Goal: Information Seeking & Learning: Learn about a topic

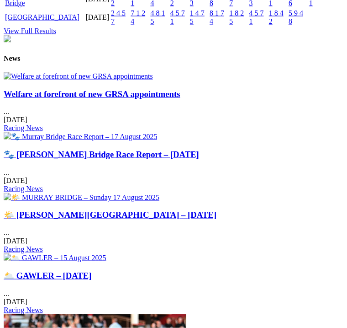
scroll to position [1141, 0]
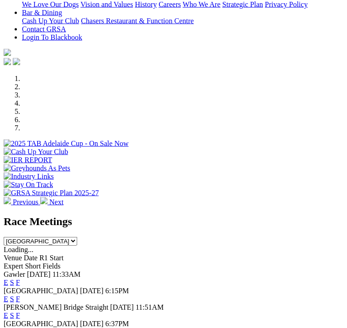
scroll to position [239, 0]
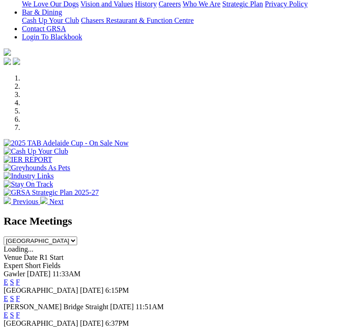
click at [77, 236] on select "South Australia New South Wales Northern Territory Queensland Tasmania Victoria…" at bounding box center [41, 240] width 74 height 9
select select "QLD"
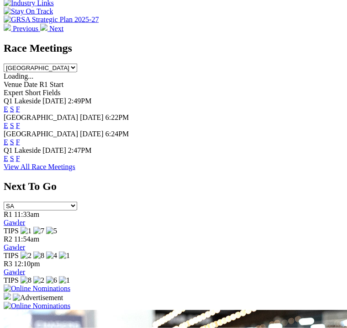
scroll to position [412, 0]
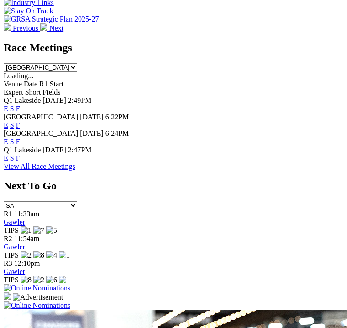
click at [20, 154] on link "F" at bounding box center [18, 158] width 4 height 8
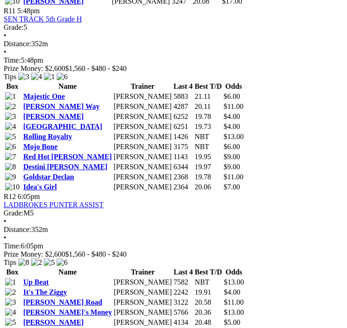
scroll to position [2336, 0]
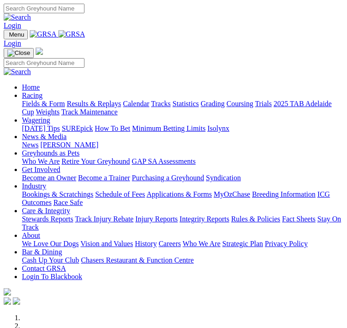
select select "QLD"
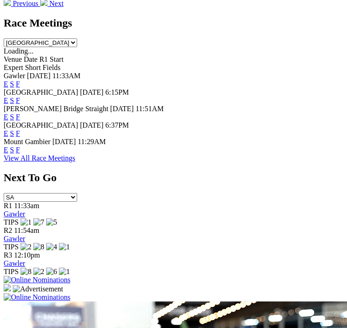
click at [20, 113] on link "F" at bounding box center [18, 117] width 4 height 8
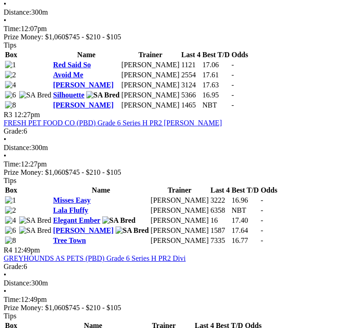
scroll to position [646, 0]
click at [145, 254] on link "GREYHOUNDS AS PETS (PBD) Grade 6 Series H PR2 Divi" at bounding box center [95, 258] width 182 height 8
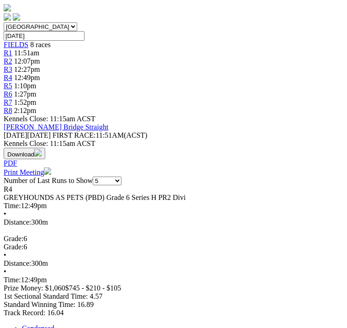
scroll to position [300, 0]
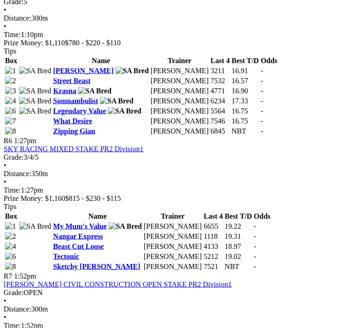
scroll to position [1047, 0]
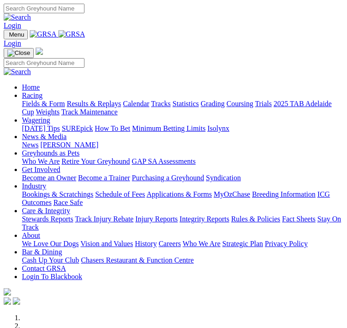
select select "QLD"
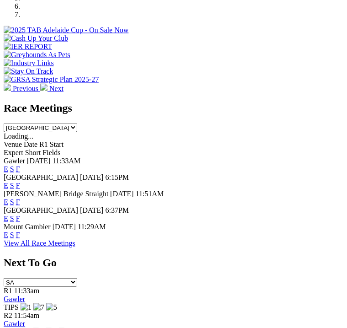
scroll to position [353, 0]
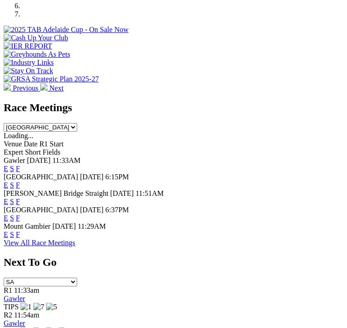
click at [20, 181] on link "F" at bounding box center [18, 185] width 4 height 8
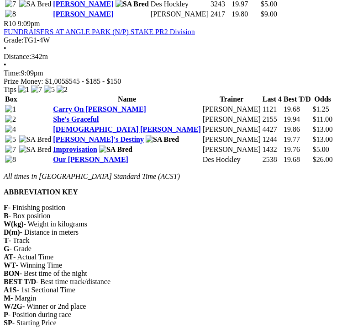
scroll to position [1831, 0]
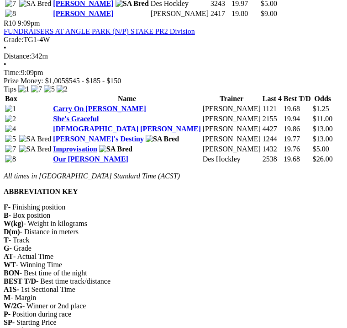
click at [128, 35] on link "FUNDRAISERS AT ANGLE PARK (N/P) STAKE PR2 Division" at bounding box center [99, 31] width 191 height 8
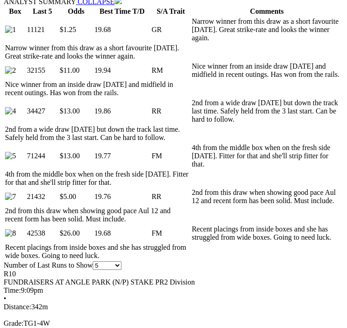
scroll to position [494, 0]
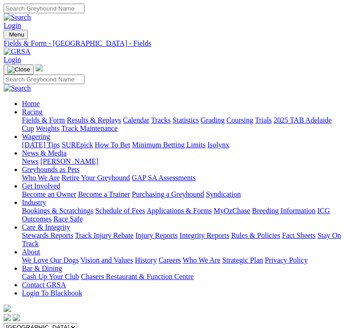
click at [7, 37] on img "Toggle navigation" at bounding box center [7, 37] width 0 height 0
click at [201, 124] on link "Grading" at bounding box center [213, 120] width 24 height 8
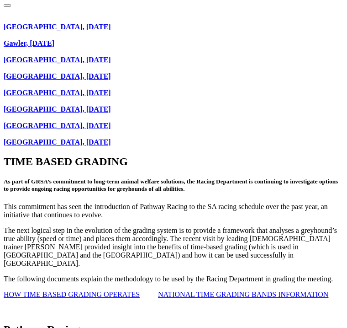
scroll to position [849, 0]
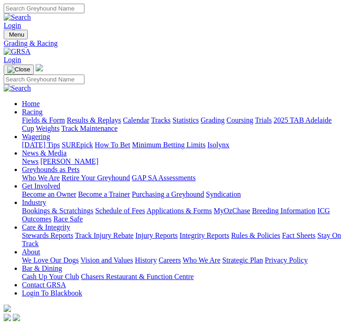
scroll to position [874, 0]
